Goal: Book appointment/travel/reservation

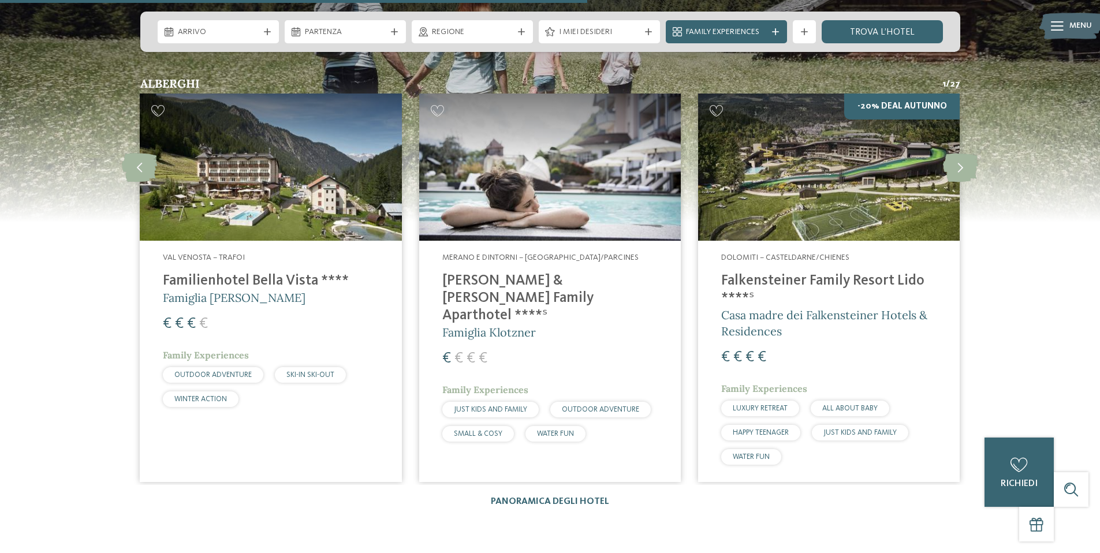
scroll to position [3108, 0]
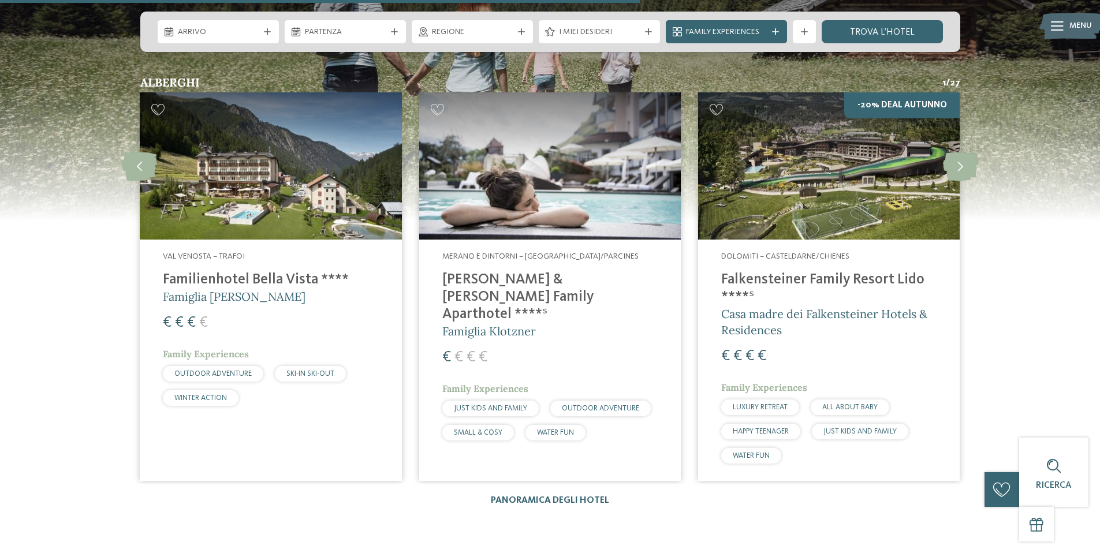
click at [545, 271] on h4 "[PERSON_NAME] & [PERSON_NAME] Family Aparthotel ****ˢ" at bounding box center [549, 297] width 215 height 52
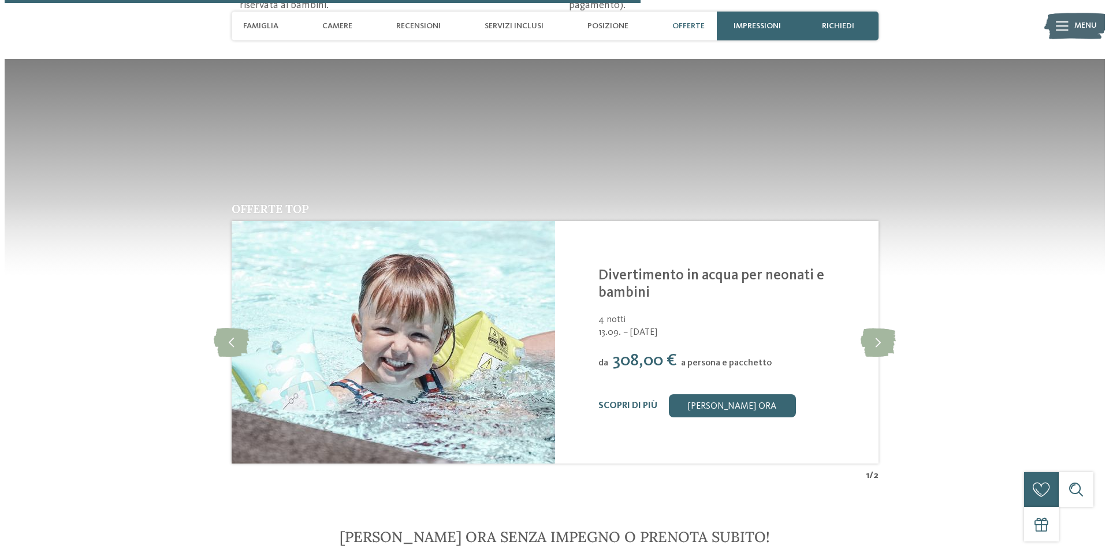
scroll to position [2141, 0]
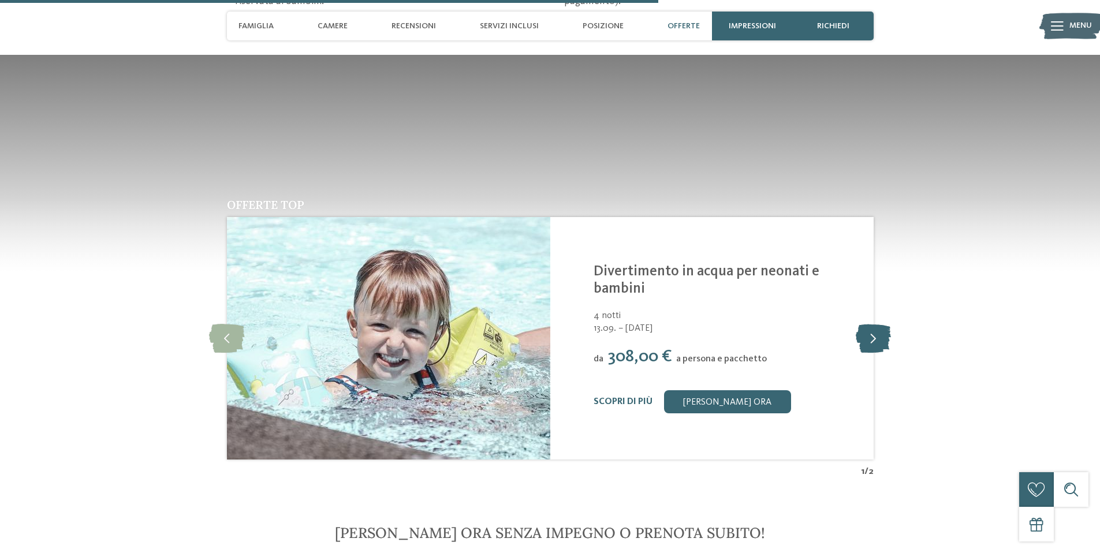
click at [875, 324] on icon at bounding box center [873, 338] width 35 height 29
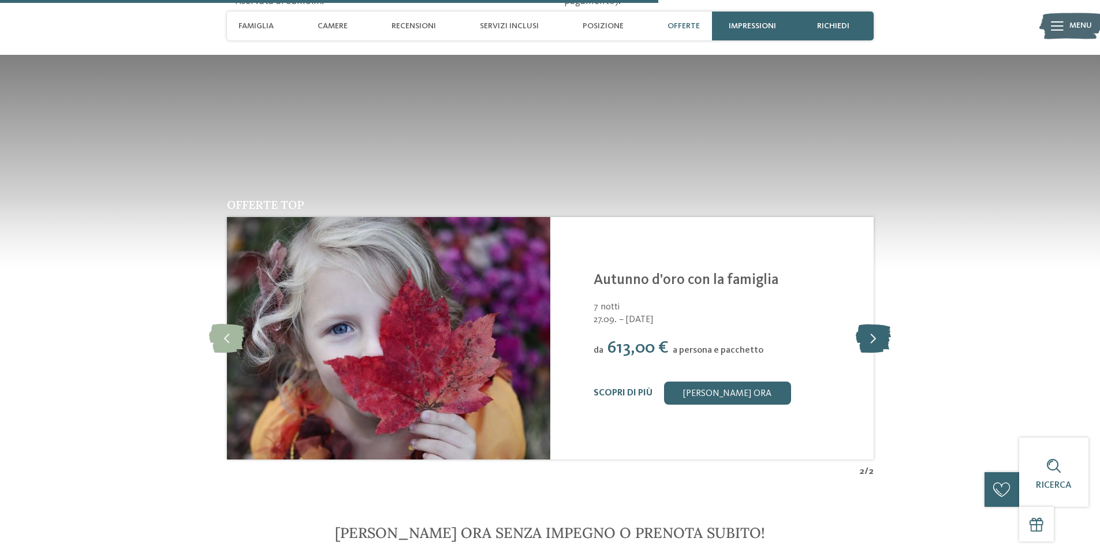
click at [874, 324] on icon at bounding box center [873, 338] width 35 height 29
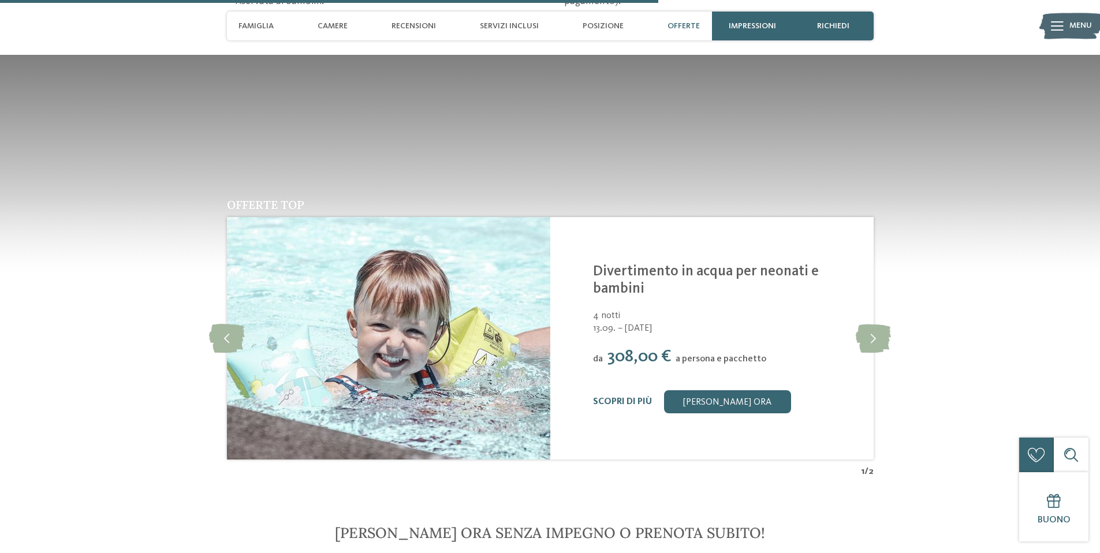
click at [676, 265] on link "Divertimento in acqua per neonati e bambini" at bounding box center [706, 281] width 226 height 32
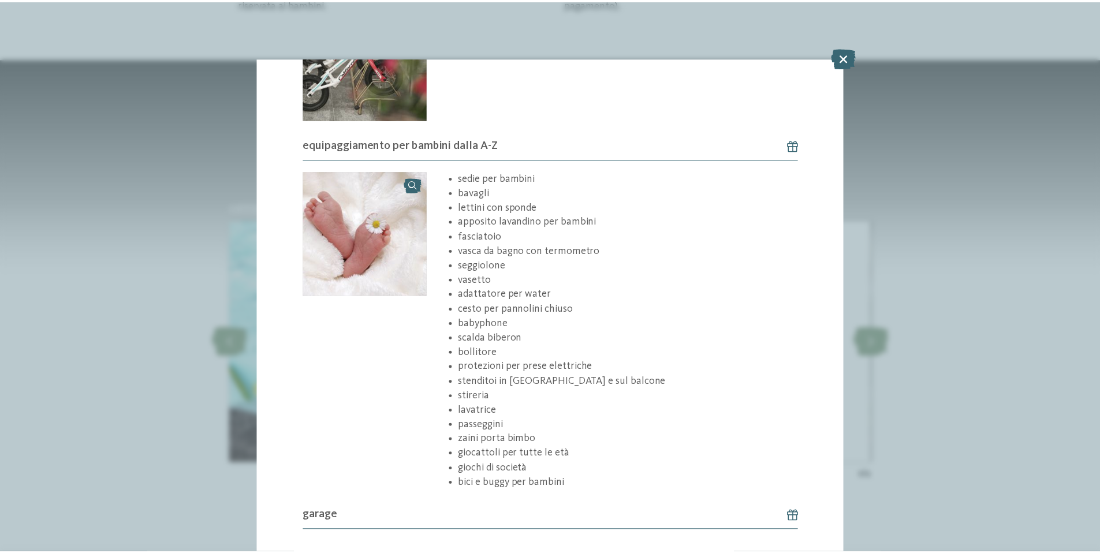
scroll to position [616, 0]
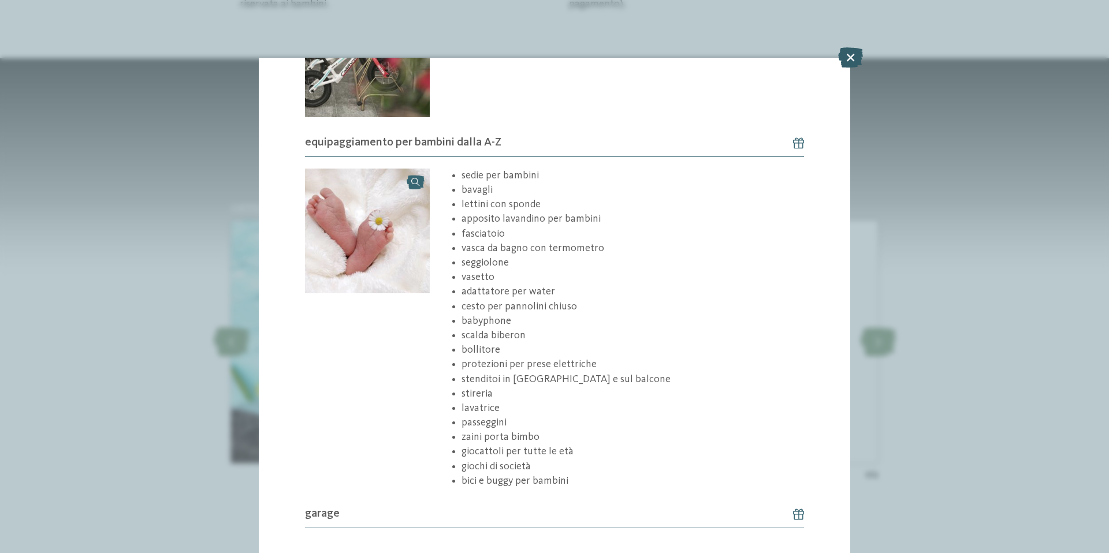
click at [853, 55] on icon at bounding box center [850, 57] width 25 height 20
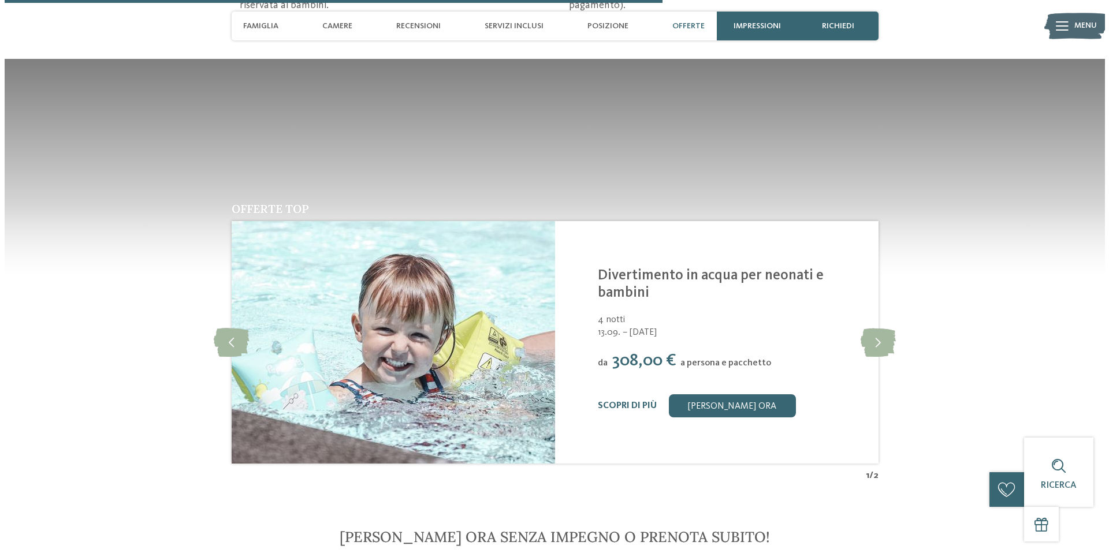
scroll to position [2124, 0]
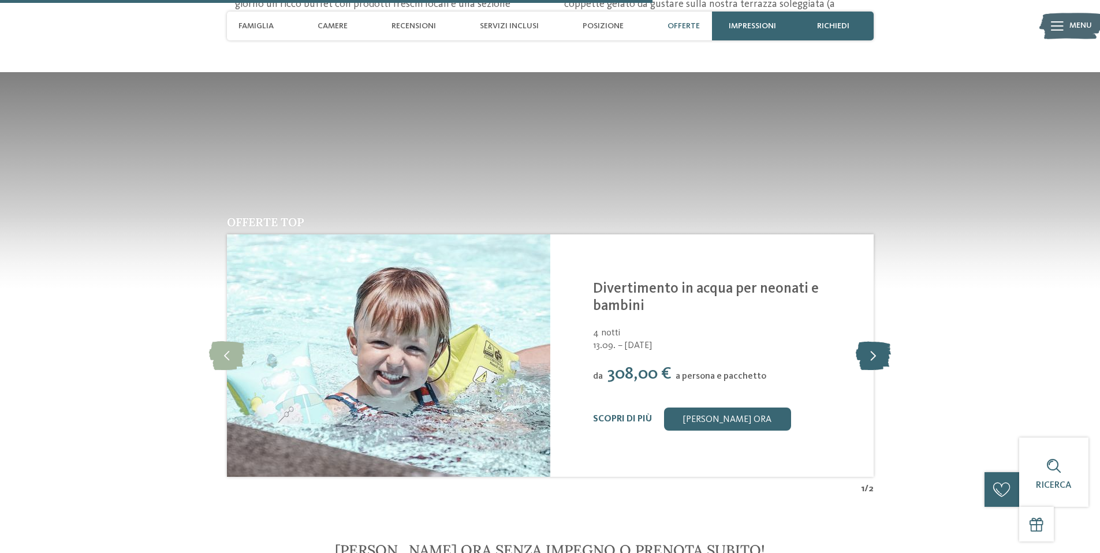
click at [875, 341] on icon at bounding box center [873, 355] width 35 height 29
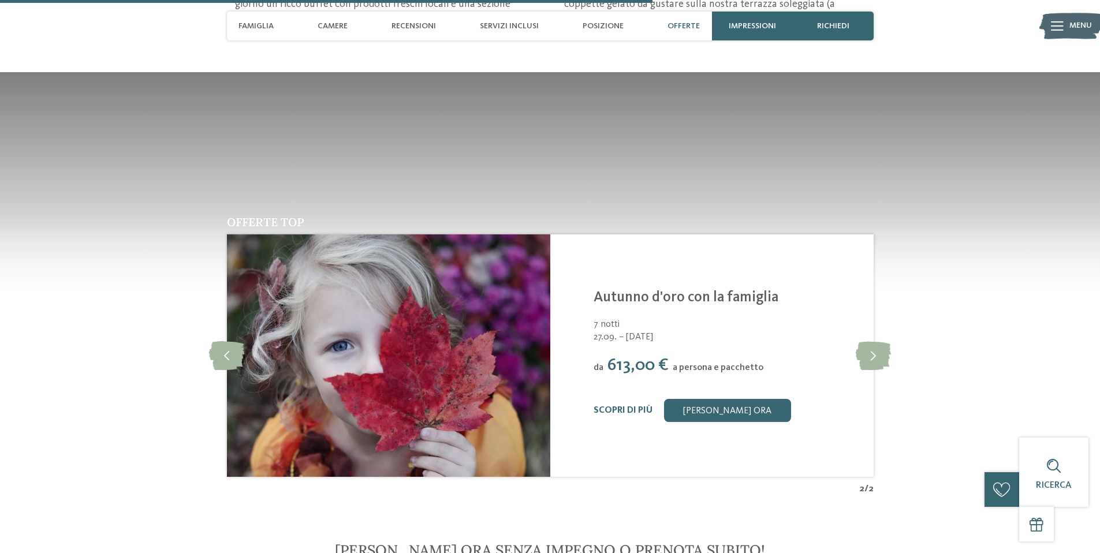
click at [653, 291] on link "Autunno d'oro con la famiglia" at bounding box center [686, 298] width 185 height 14
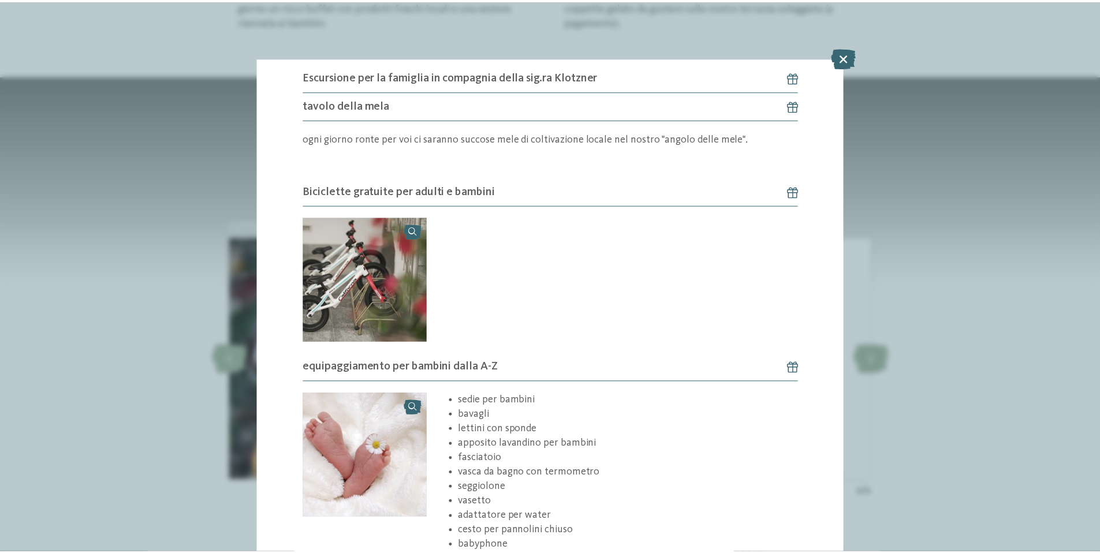
scroll to position [840, 0]
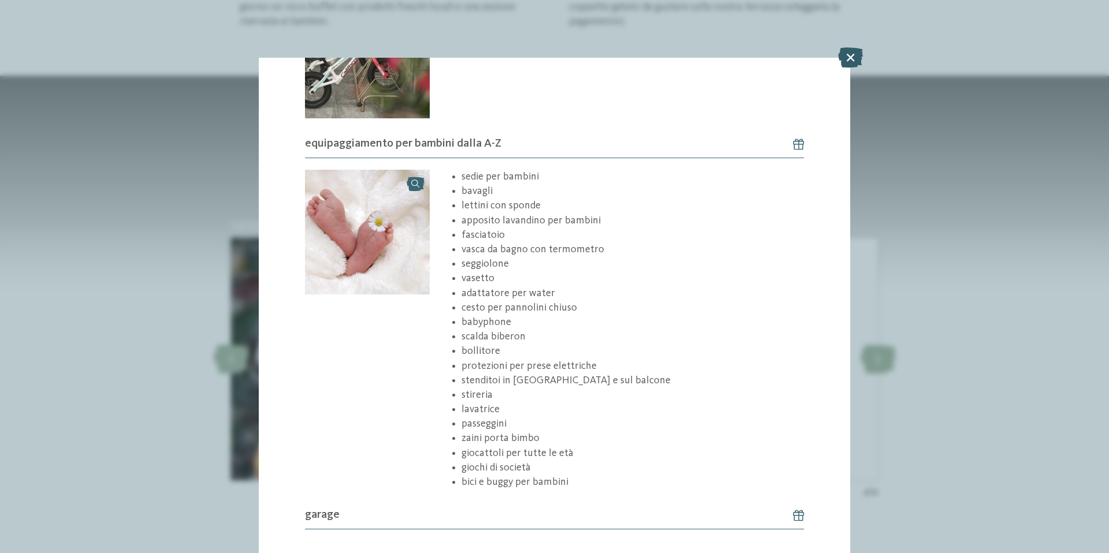
click at [851, 58] on icon at bounding box center [850, 57] width 25 height 20
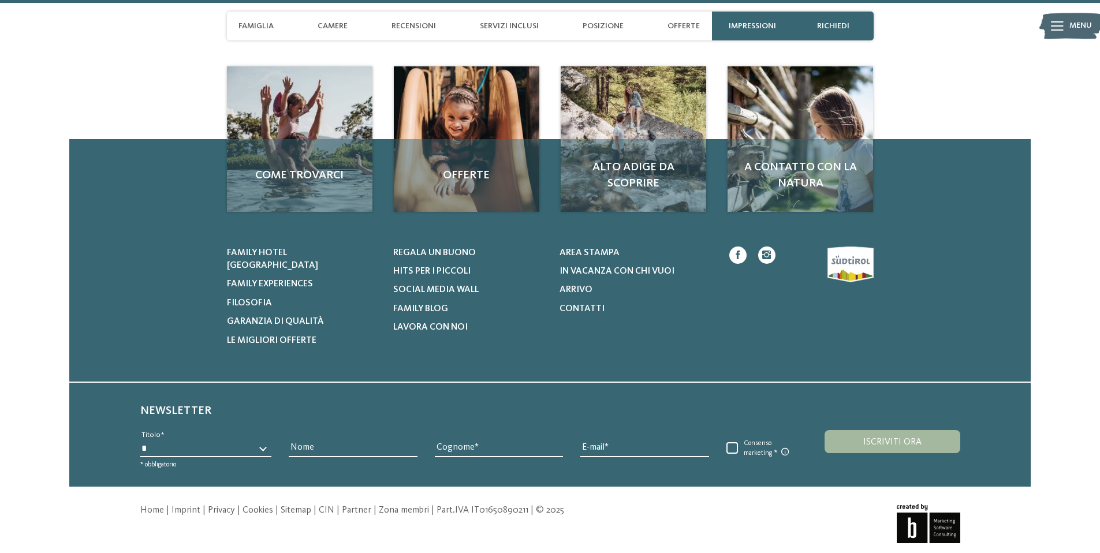
scroll to position [3579, 0]
